Goal: Navigation & Orientation: Find specific page/section

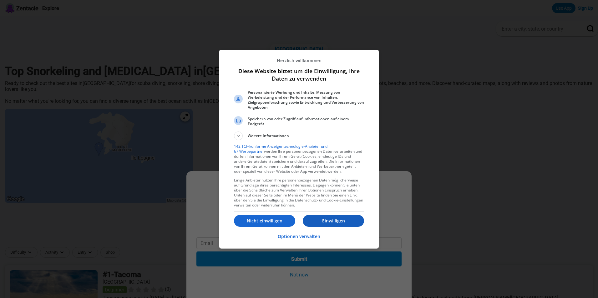
click at [325, 224] on button "Einwilligen" at bounding box center [333, 221] width 61 height 12
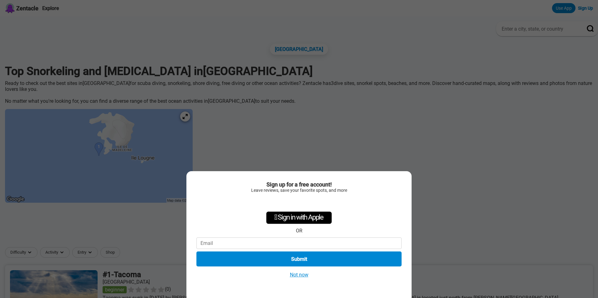
click at [426, 146] on div "Sign up for a free account! Leave reviews, save your favorite spots, and more …" at bounding box center [299, 149] width 598 height 298
click at [300, 275] on button "Not now" at bounding box center [299, 275] width 22 height 7
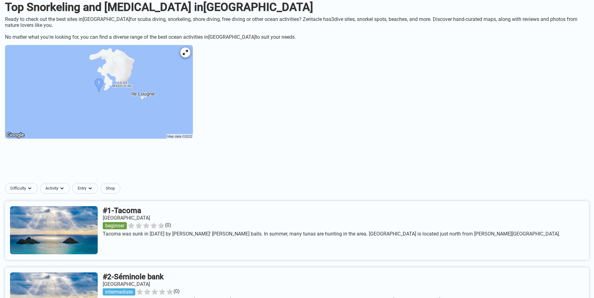
scroll to position [63, 0]
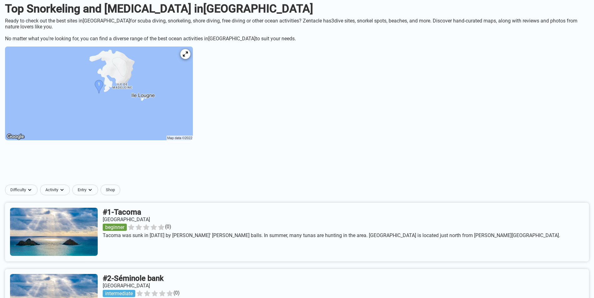
click at [140, 83] on img at bounding box center [99, 94] width 188 height 94
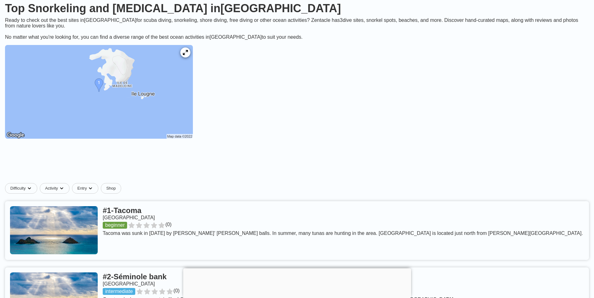
click at [139, 79] on img at bounding box center [99, 92] width 188 height 94
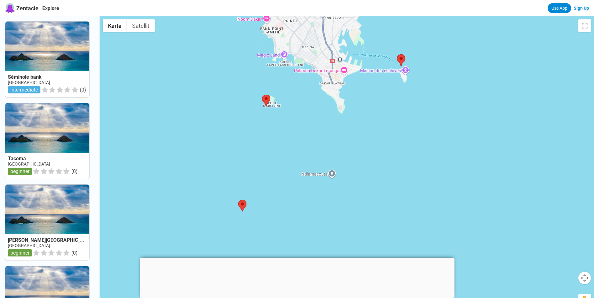
drag, startPoint x: 349, startPoint y: 166, endPoint x: 366, endPoint y: 207, distance: 44.2
click at [366, 208] on div at bounding box center [346, 165] width 494 height 298
